Goal: Information Seeking & Learning: Learn about a topic

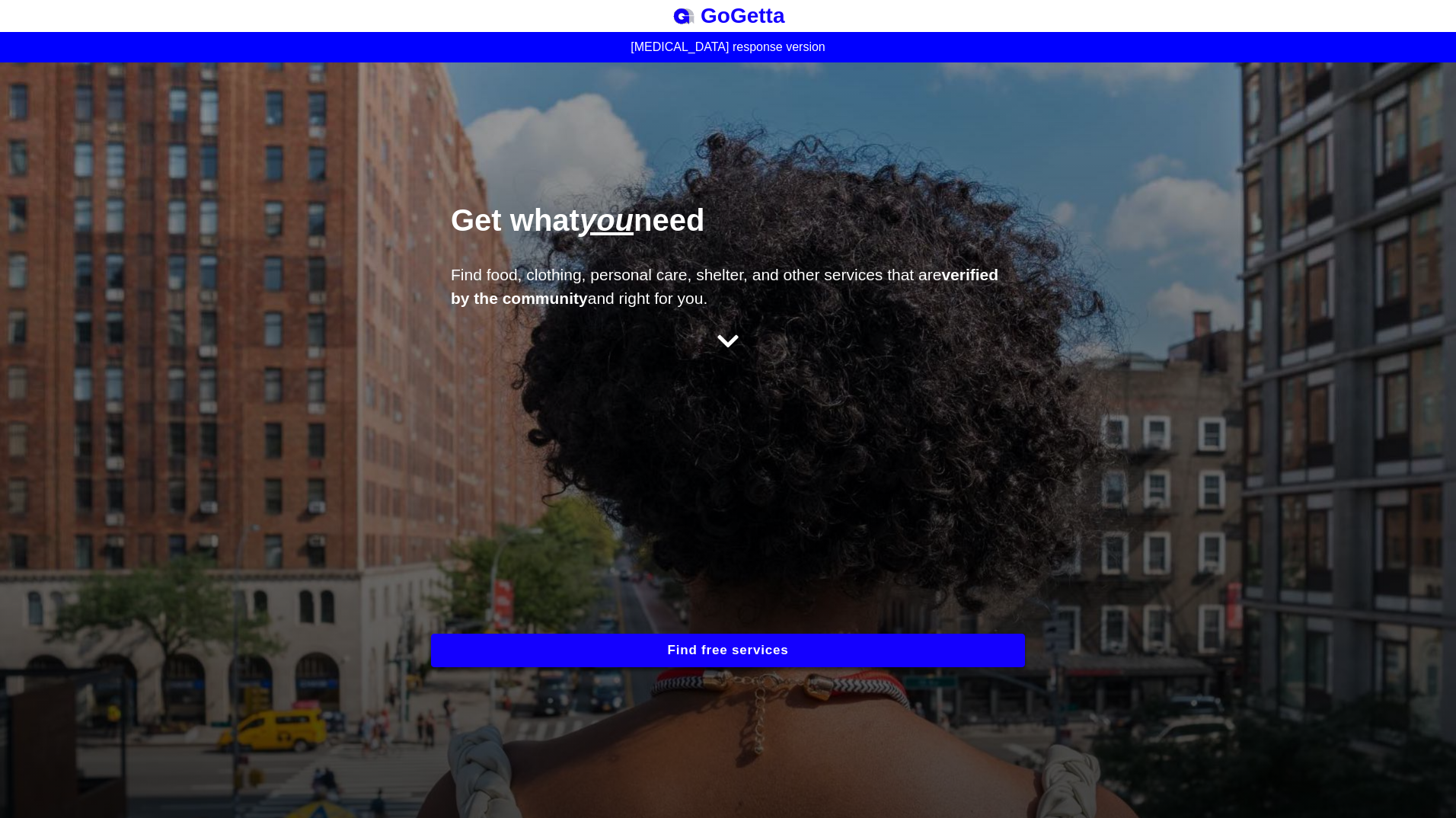
click at [611, 653] on button "Find free services" at bounding box center [728, 650] width 594 height 34
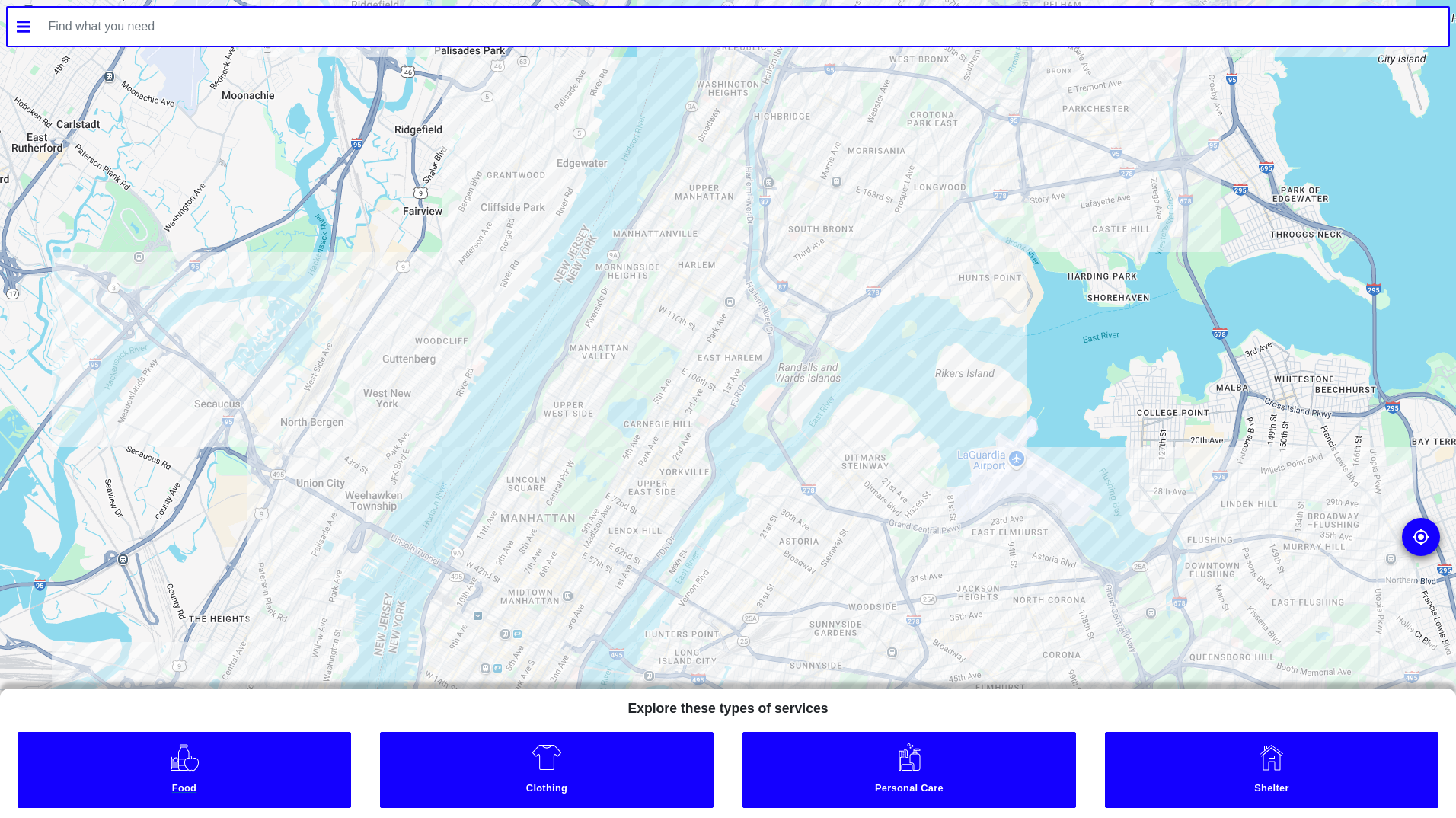
click at [231, 765] on link "Food" at bounding box center [184, 770] width 333 height 76
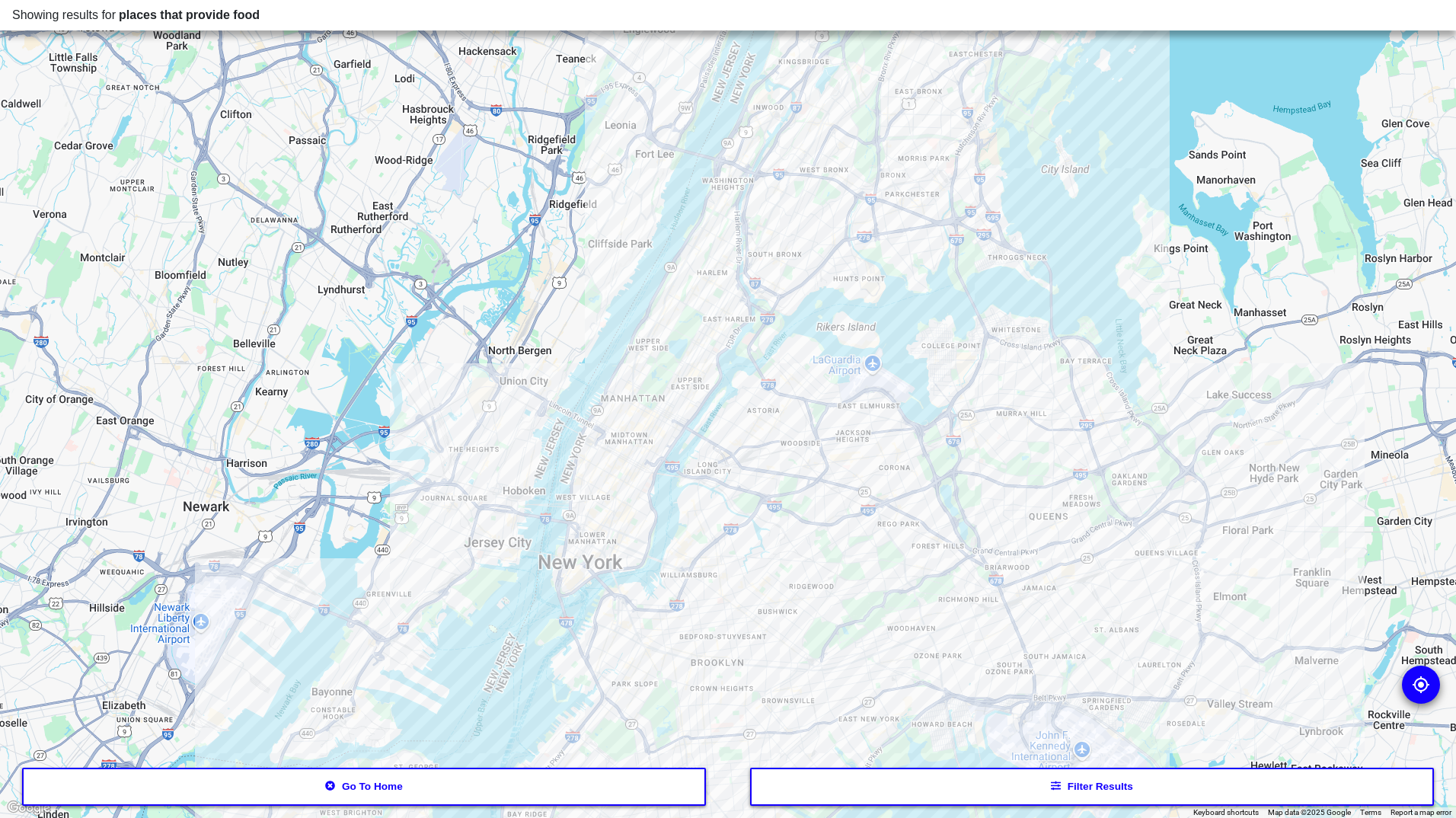
click at [955, 793] on button "Filter results" at bounding box center [1092, 786] width 685 height 38
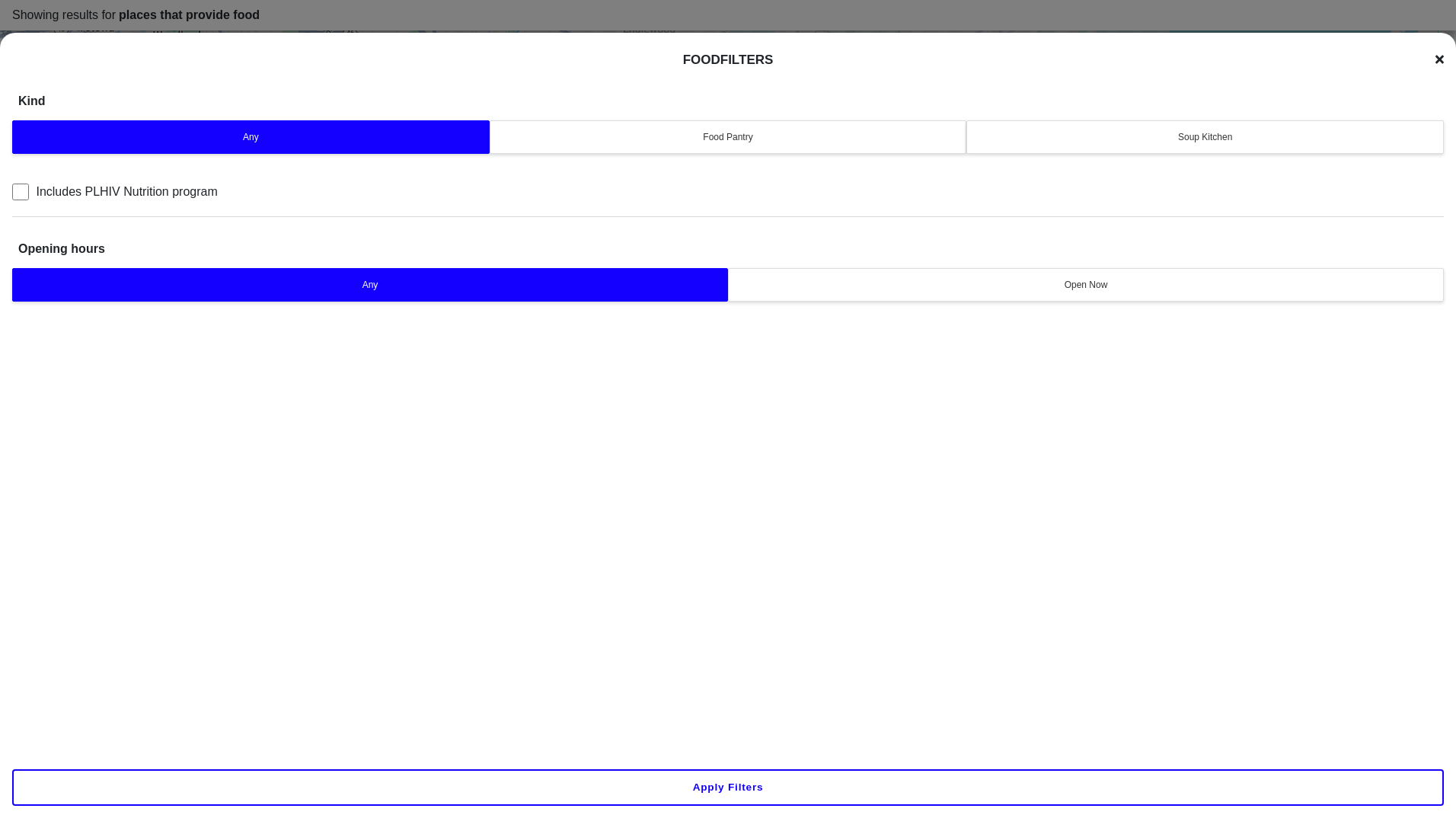
click at [1436, 59] on icon at bounding box center [1439, 59] width 8 height 12
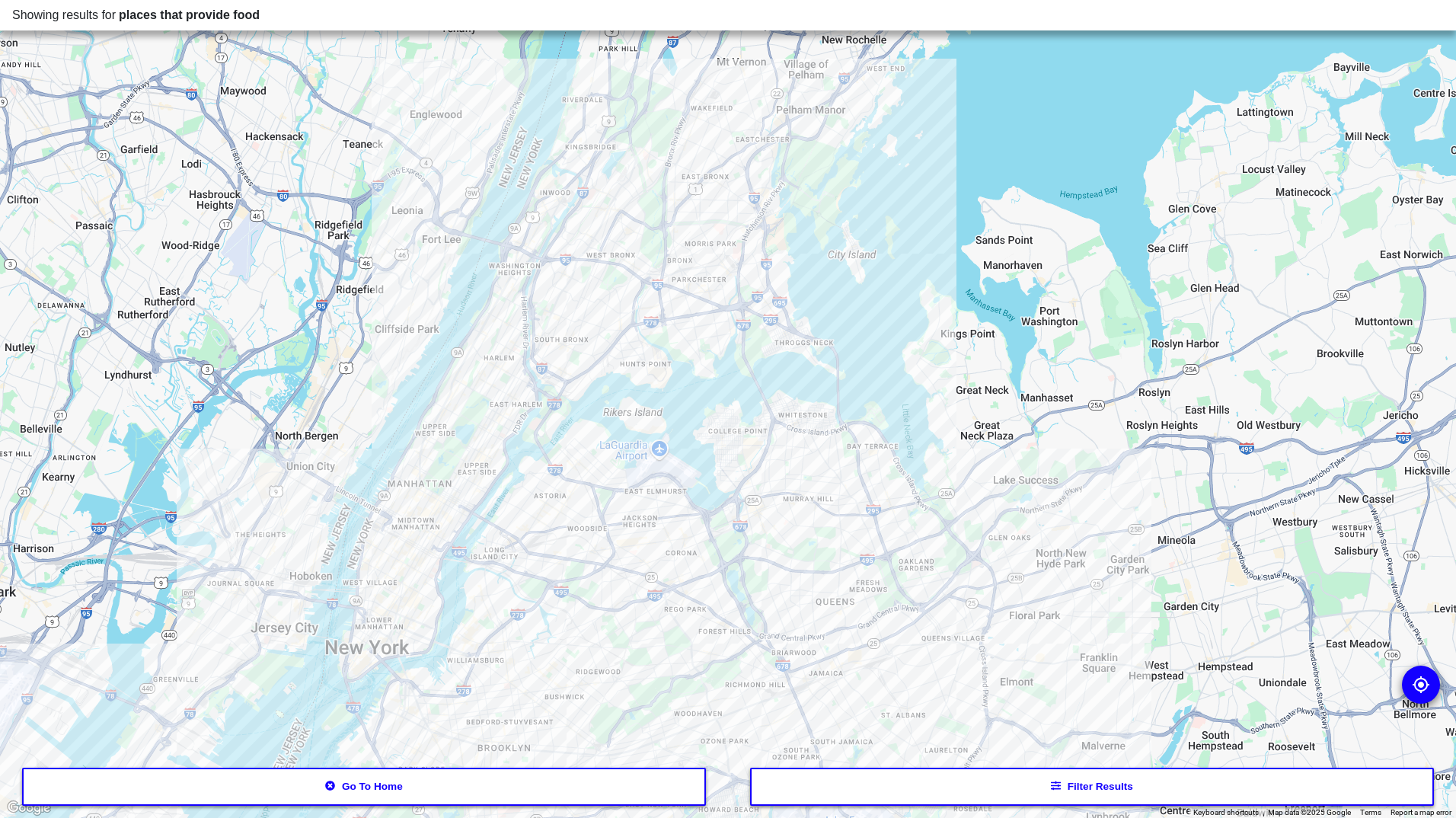
drag, startPoint x: 862, startPoint y: 620, endPoint x: 650, endPoint y: 704, distance: 228.0
click at [650, 704] on div at bounding box center [728, 409] width 1456 height 818
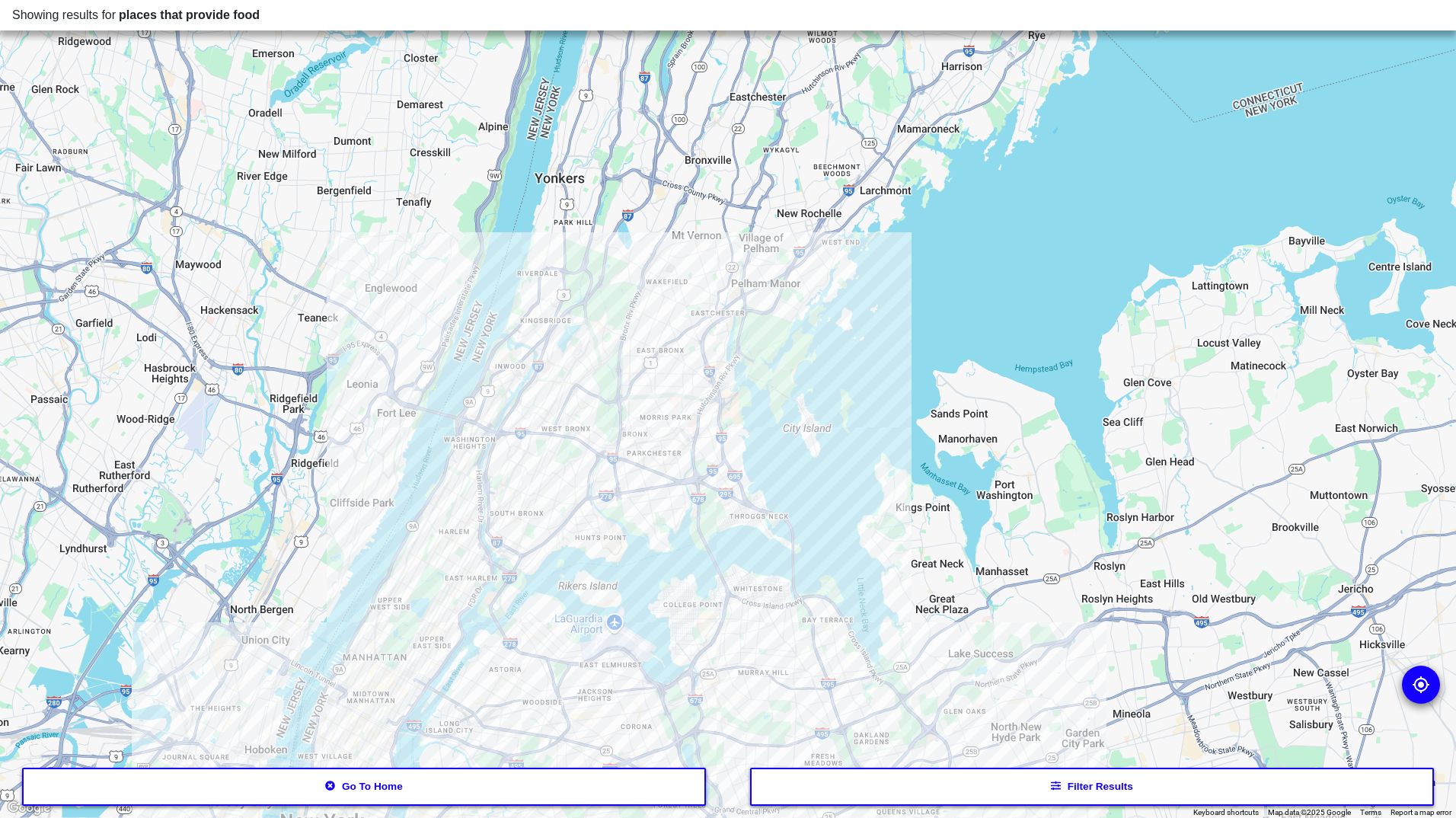
drag, startPoint x: 650, startPoint y: 372, endPoint x: 605, endPoint y: 551, distance: 184.6
click at [605, 551] on div at bounding box center [728, 409] width 1456 height 818
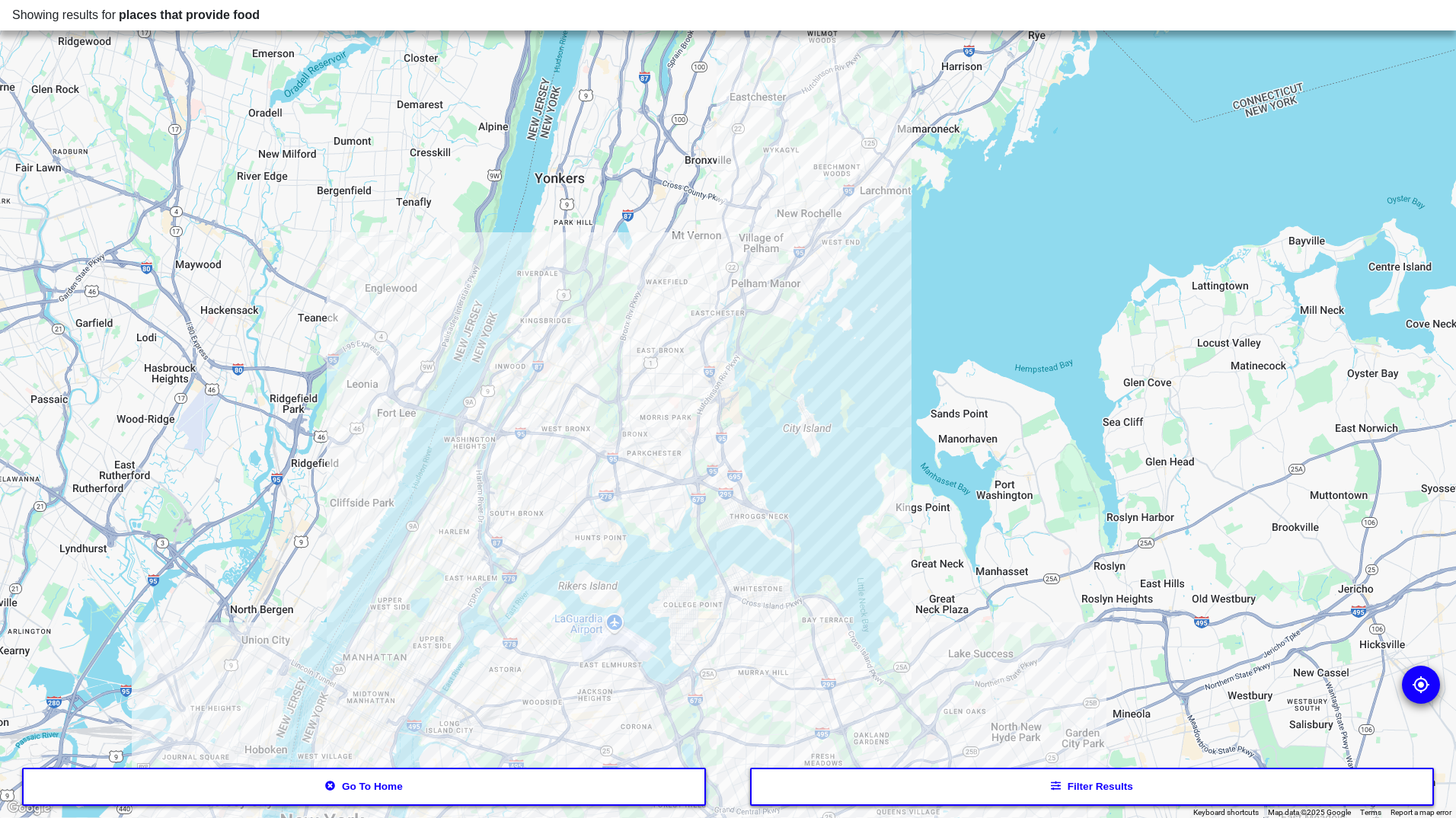
click at [554, 483] on div at bounding box center [728, 409] width 1456 height 818
click at [168, 14] on span "places that provide food" at bounding box center [188, 14] width 141 height 13
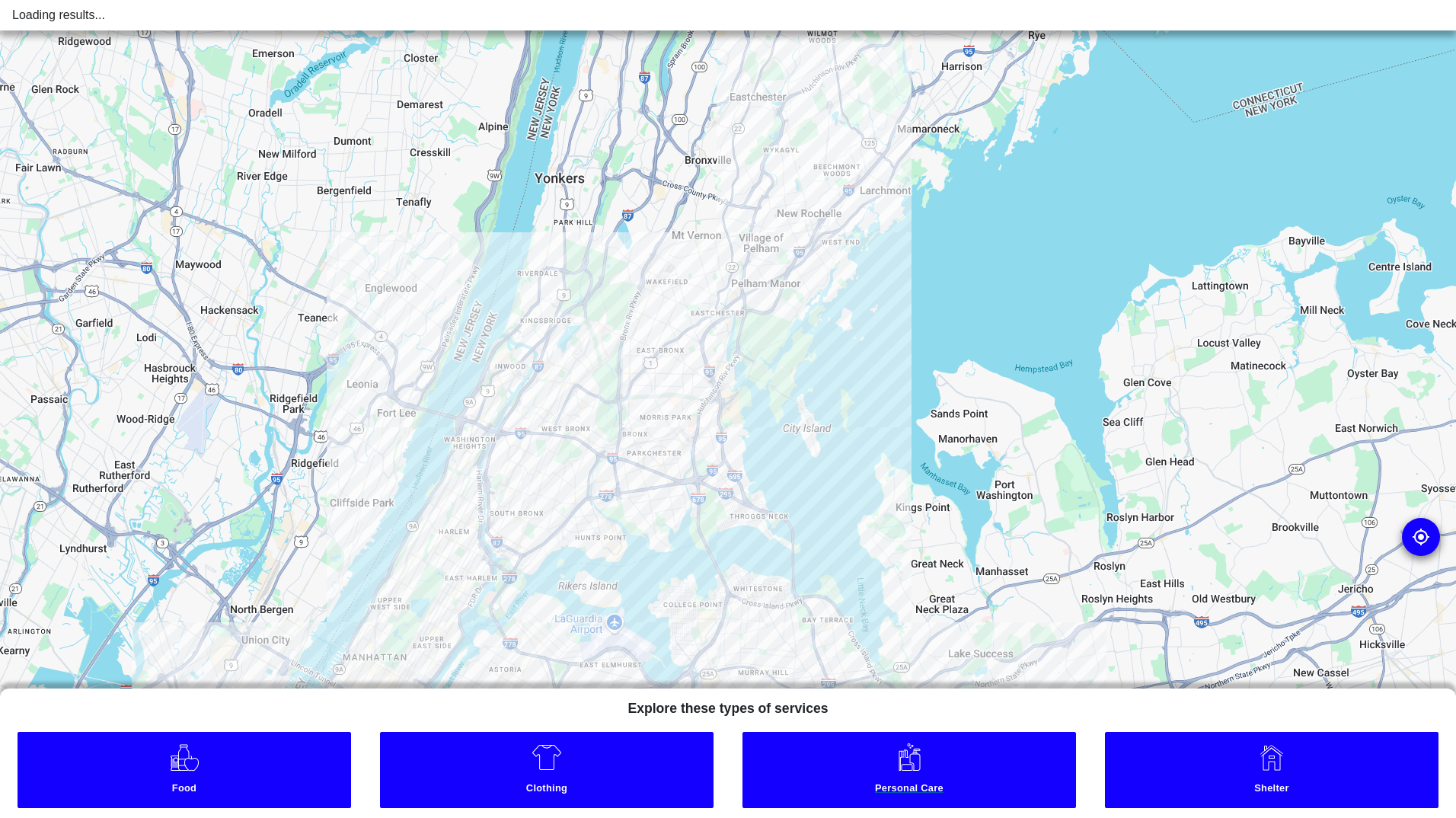
click at [953, 787] on small "Personal Care" at bounding box center [910, 790] width 326 height 16
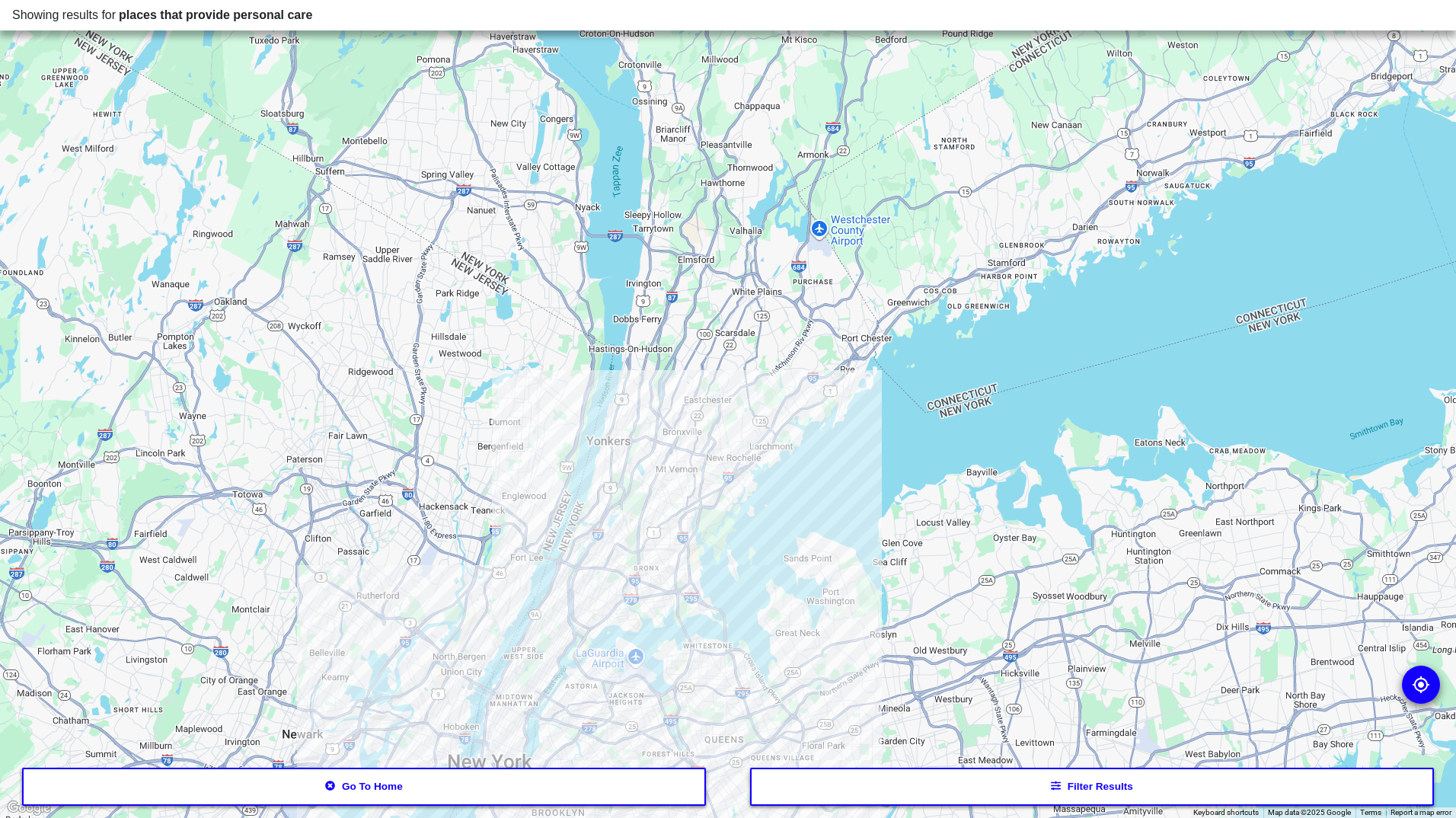
click at [555, 605] on div at bounding box center [728, 409] width 1456 height 818
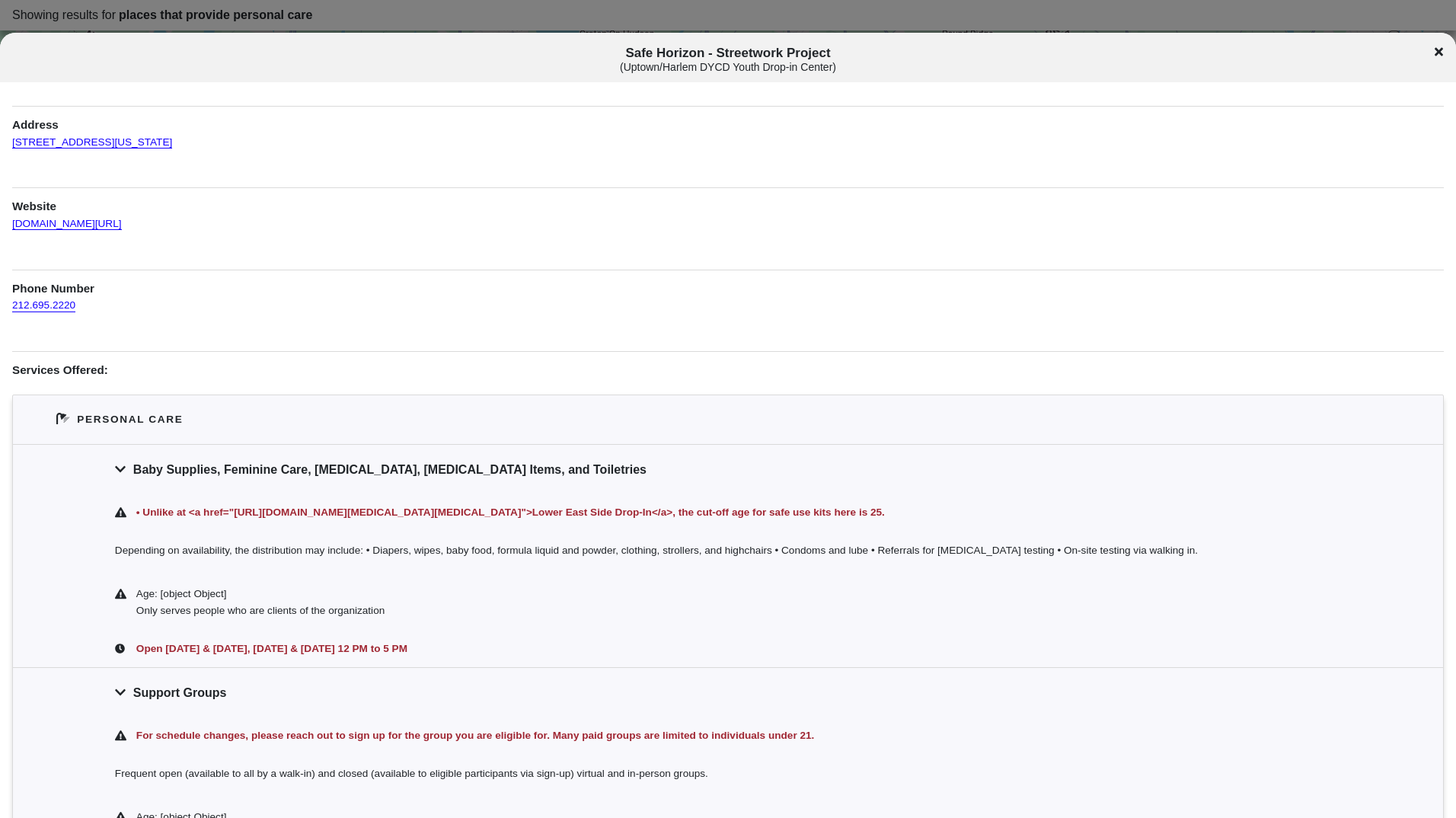
scroll to position [152, 0]
